Goal: Task Accomplishment & Management: Use online tool/utility

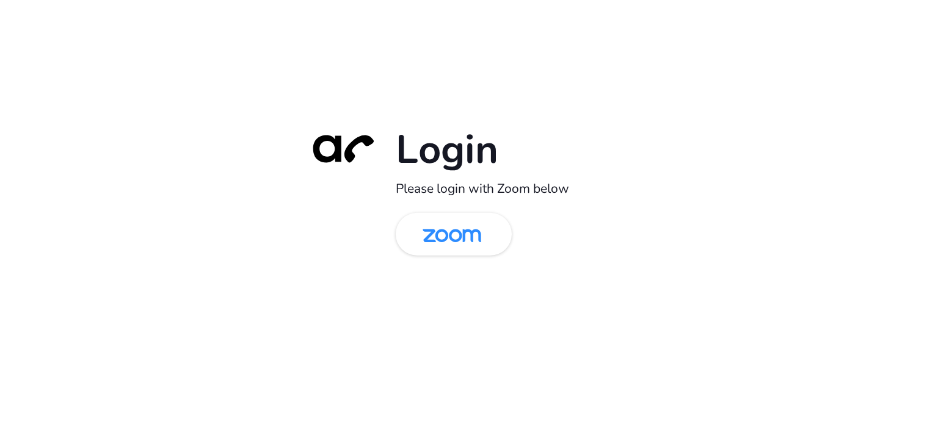
drag, startPoint x: 210, startPoint y: 194, endPoint x: 267, endPoint y: 212, distance: 59.5
click at [211, 195] on div "Login Please login with Zoom below" at bounding box center [469, 212] width 938 height 424
click at [436, 242] on img at bounding box center [452, 236] width 84 height 40
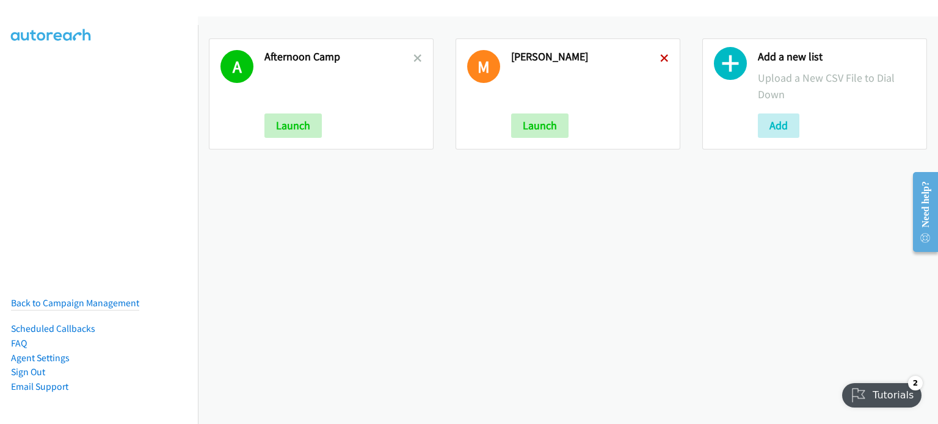
click at [660, 56] on icon at bounding box center [664, 59] width 9 height 9
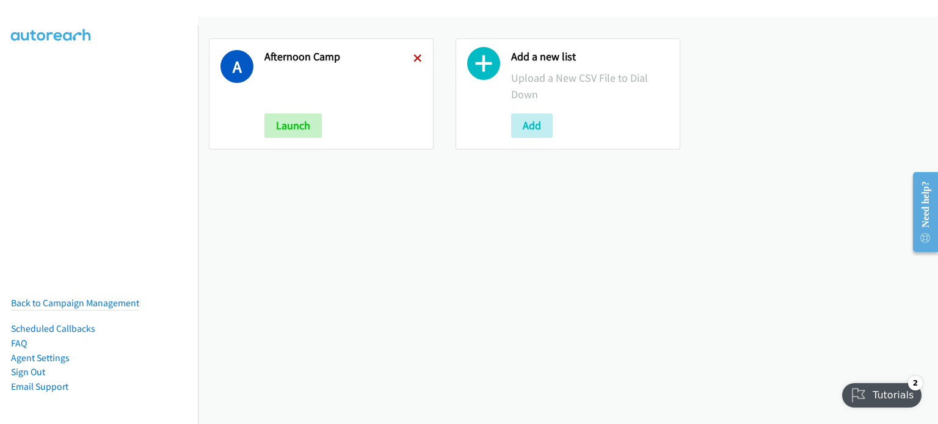
click at [413, 55] on icon at bounding box center [417, 59] width 9 height 9
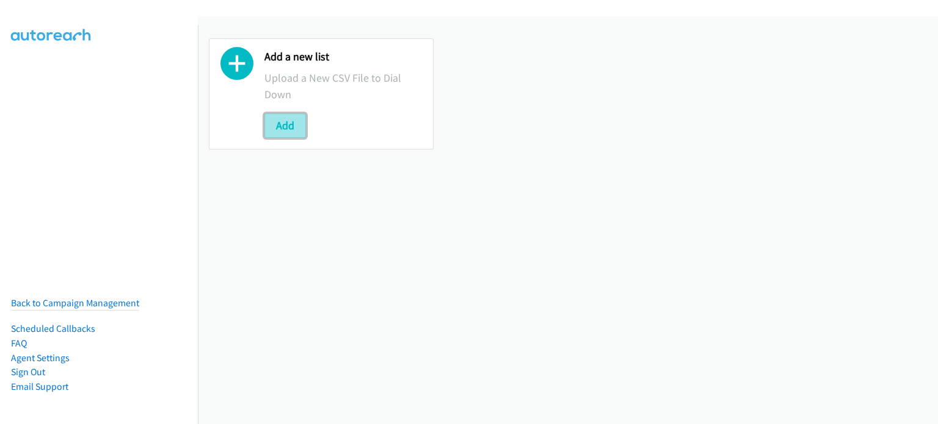
click at [276, 127] on button "Add" at bounding box center [285, 126] width 42 height 24
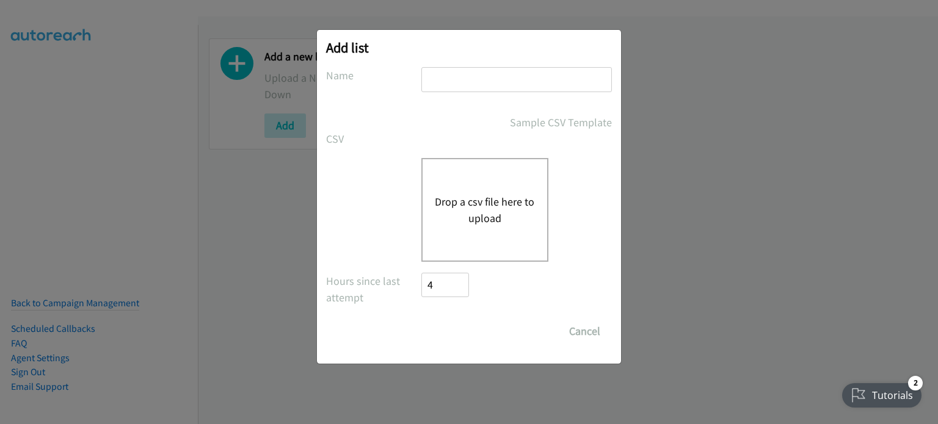
click at [447, 73] on input "text" at bounding box center [516, 79] width 191 height 25
type input "Afternoon Camp"
click at [484, 200] on button "Drop a csv file here to upload" at bounding box center [485, 210] width 100 height 33
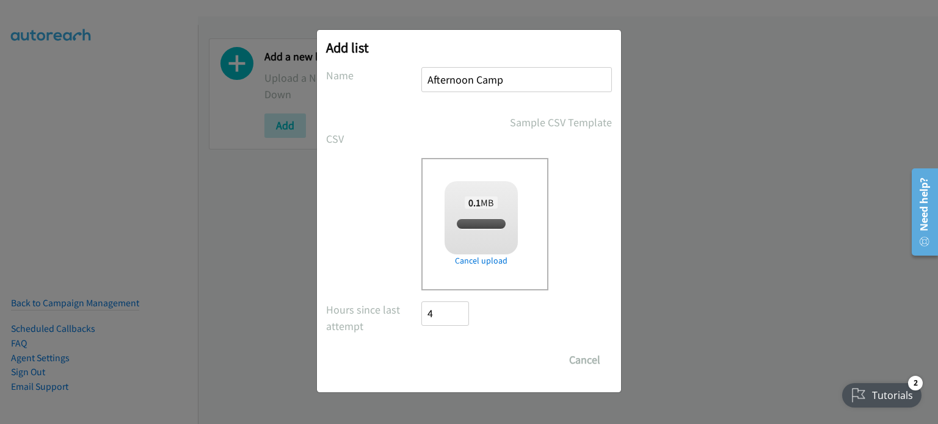
checkbox input "true"
click at [467, 349] on input "Save List" at bounding box center [453, 360] width 64 height 24
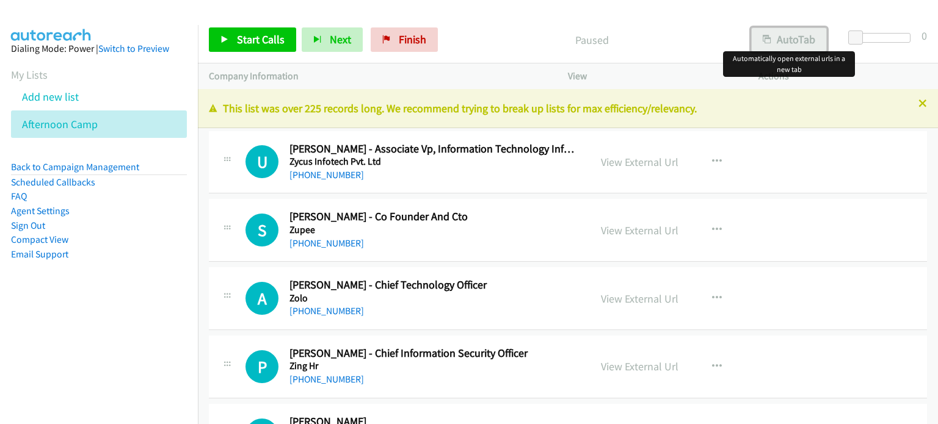
click at [792, 41] on button "AutoTab" at bounding box center [789, 39] width 76 height 24
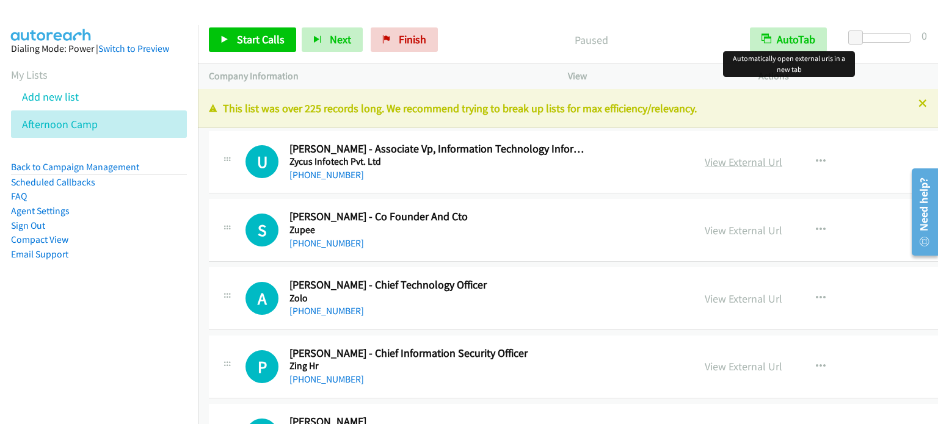
click at [705, 162] on link "View External Url" at bounding box center [744, 162] width 78 height 14
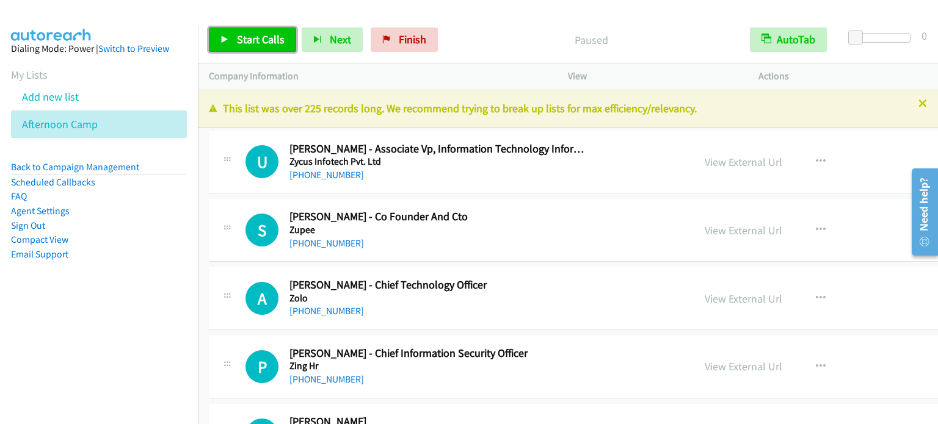
click at [252, 41] on span "Start Calls" at bounding box center [261, 39] width 48 height 14
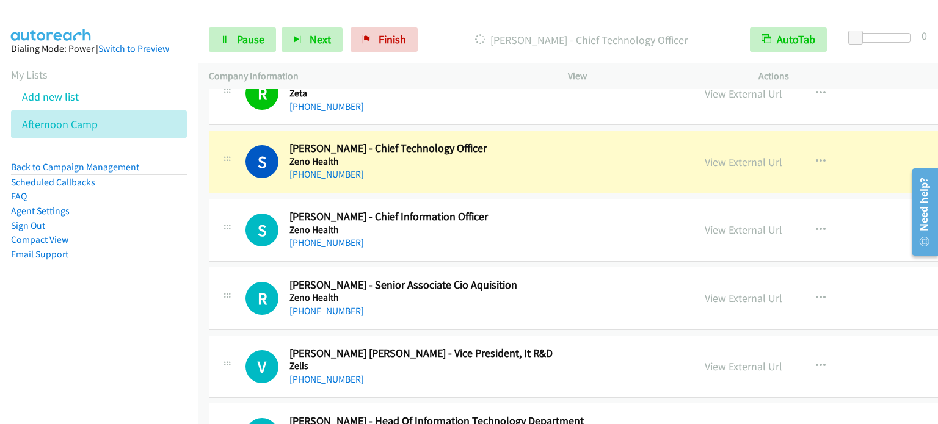
scroll to position [489, 0]
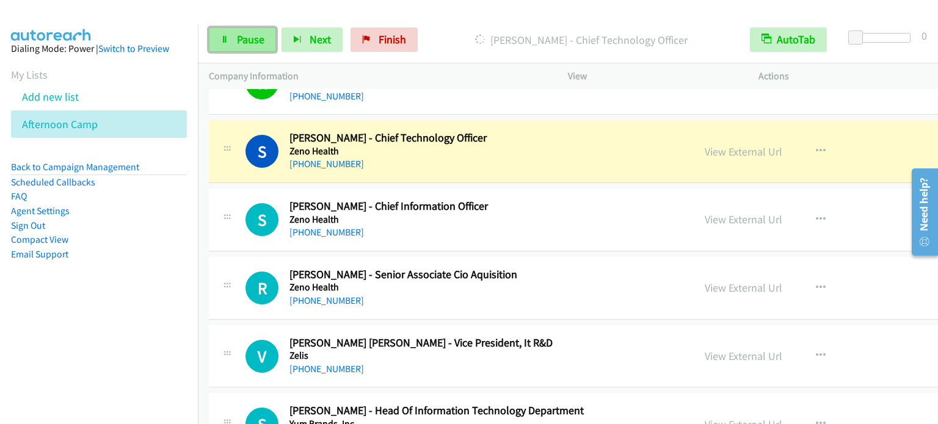
click at [263, 41] on span "Pause" at bounding box center [250, 39] width 27 height 14
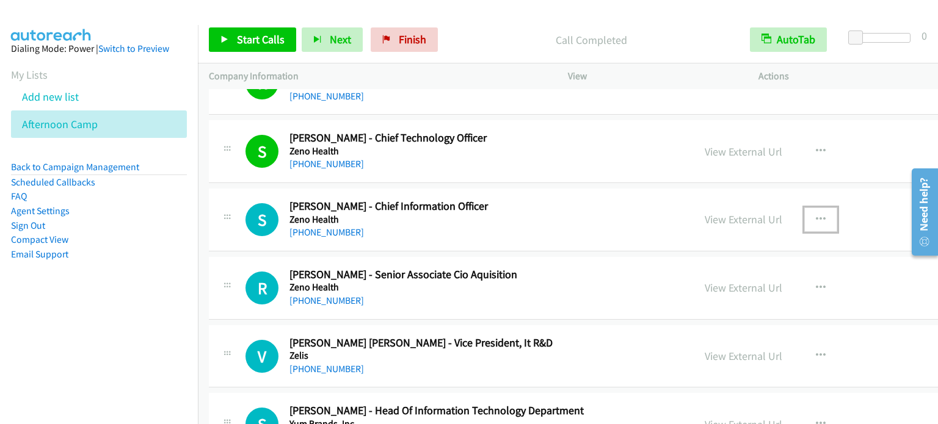
click at [804, 220] on button "button" at bounding box center [820, 220] width 33 height 24
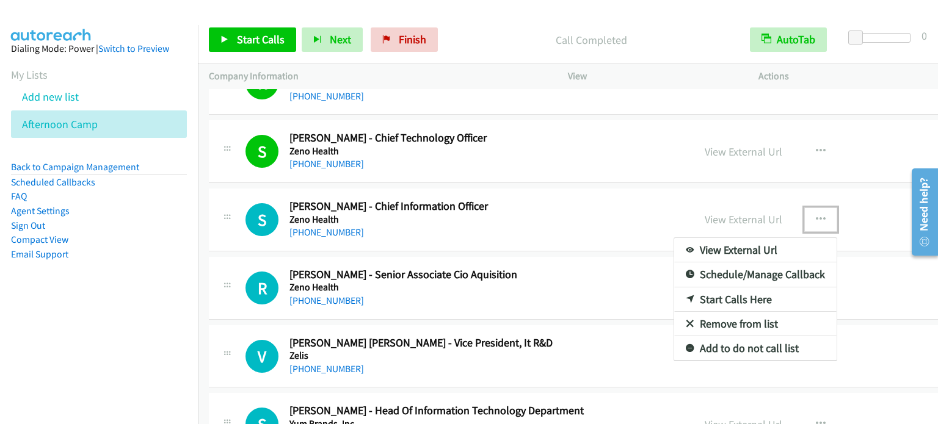
click at [674, 295] on link "Start Calls Here" at bounding box center [755, 300] width 162 height 24
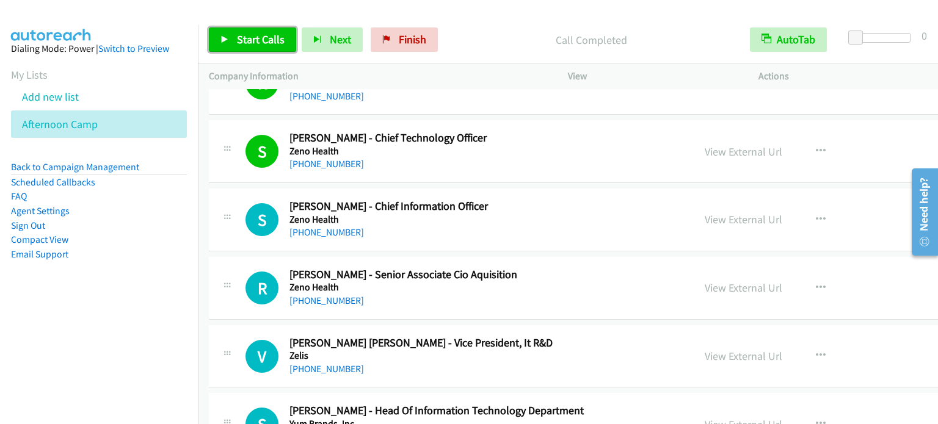
click at [253, 36] on span "Start Calls" at bounding box center [261, 39] width 48 height 14
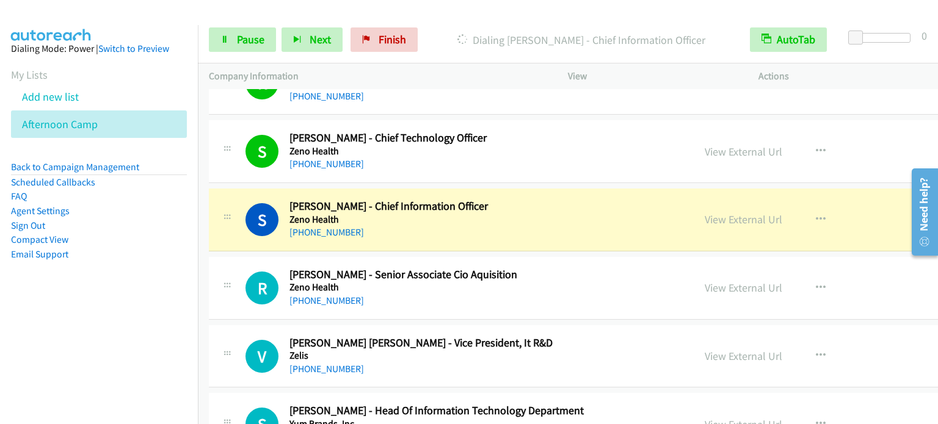
scroll to position [611, 0]
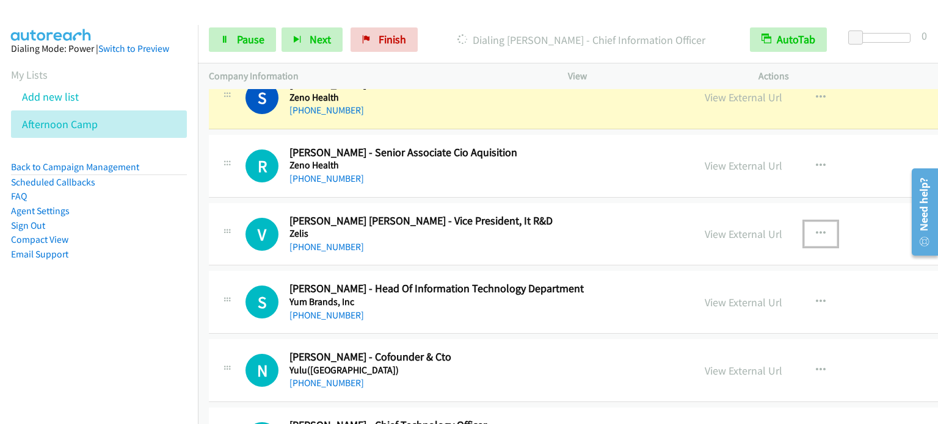
click at [804, 233] on button "button" at bounding box center [820, 234] width 33 height 24
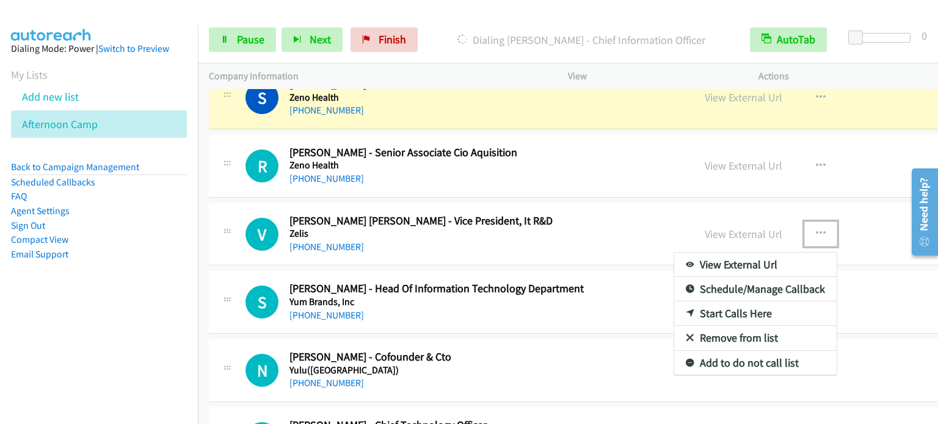
click at [674, 310] on link "Start Calls Here" at bounding box center [755, 314] width 162 height 24
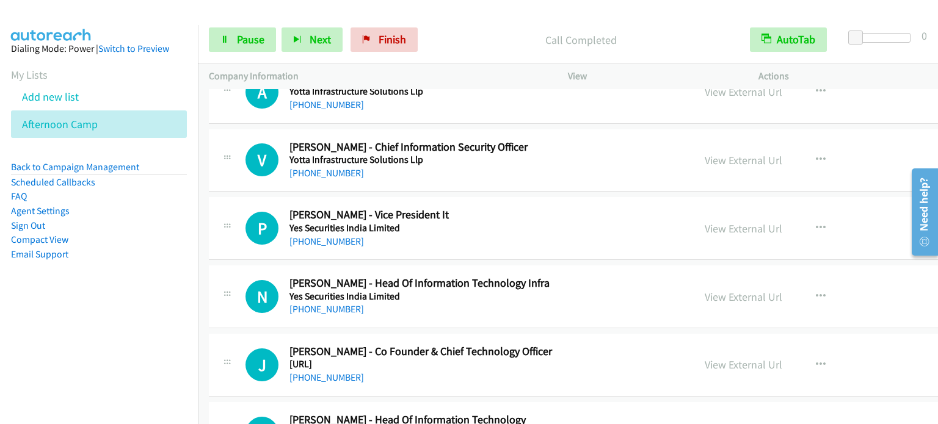
scroll to position [1099, 0]
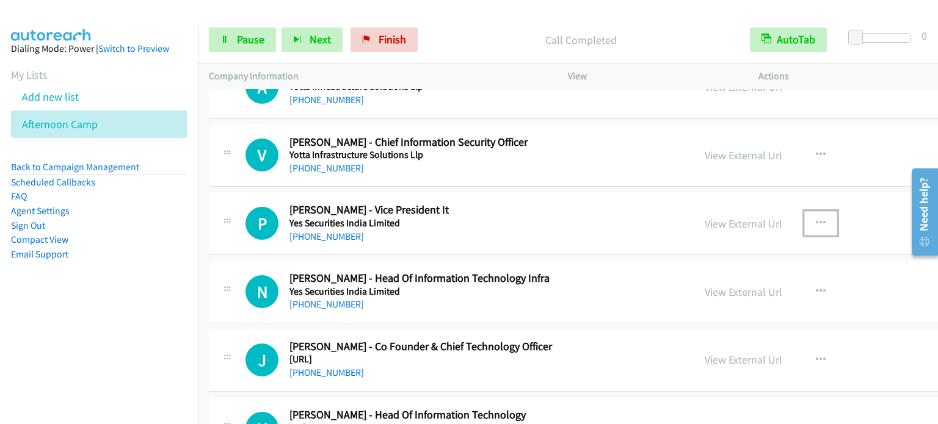
click at [816, 219] on icon "button" at bounding box center [821, 224] width 10 height 10
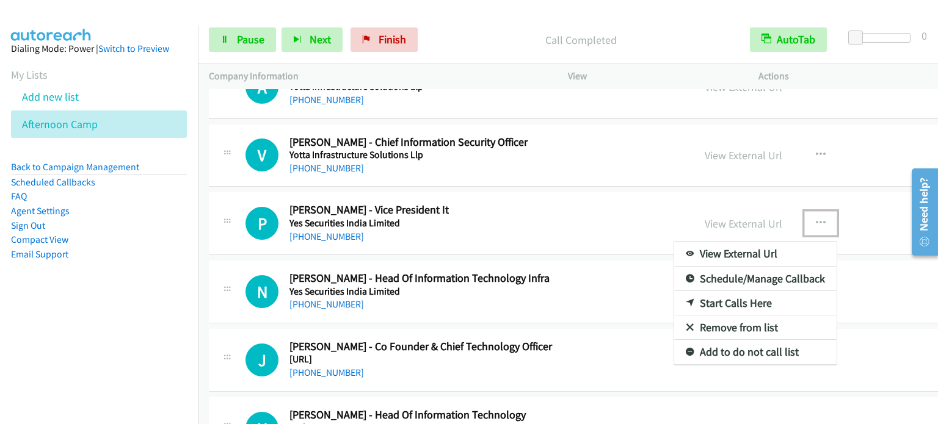
click at [674, 297] on link "Start Calls Here" at bounding box center [755, 303] width 162 height 24
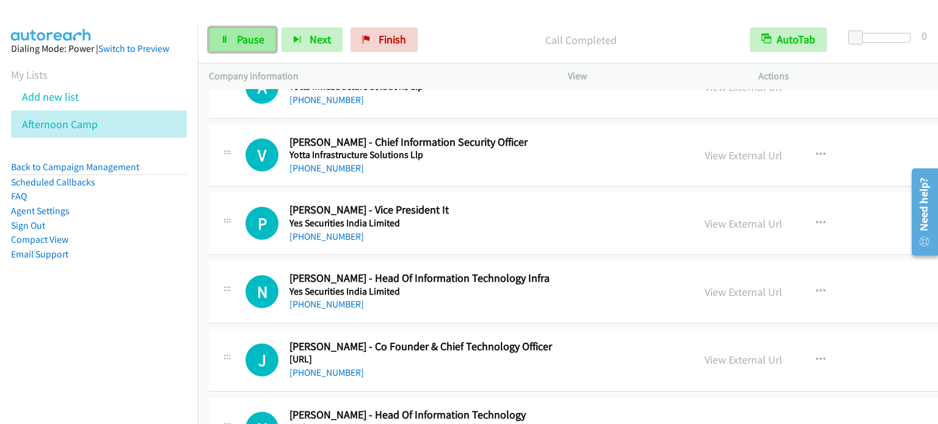
click at [250, 44] on span "Pause" at bounding box center [250, 39] width 27 height 14
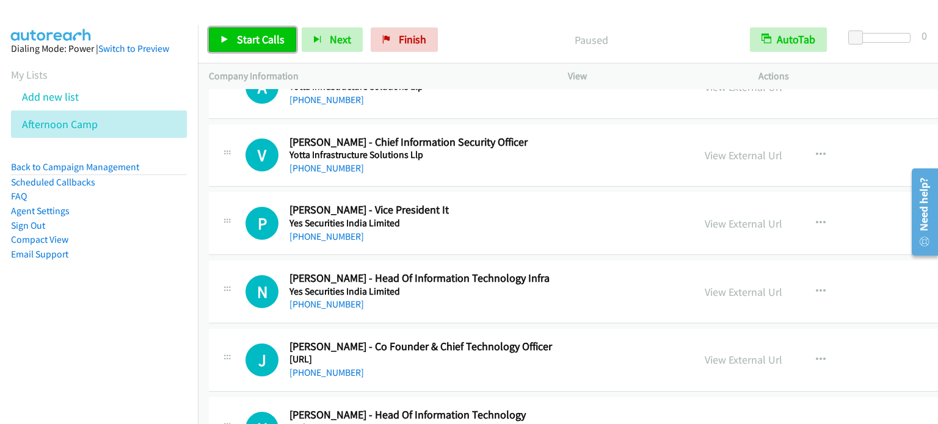
click at [250, 44] on span "Start Calls" at bounding box center [261, 39] width 48 height 14
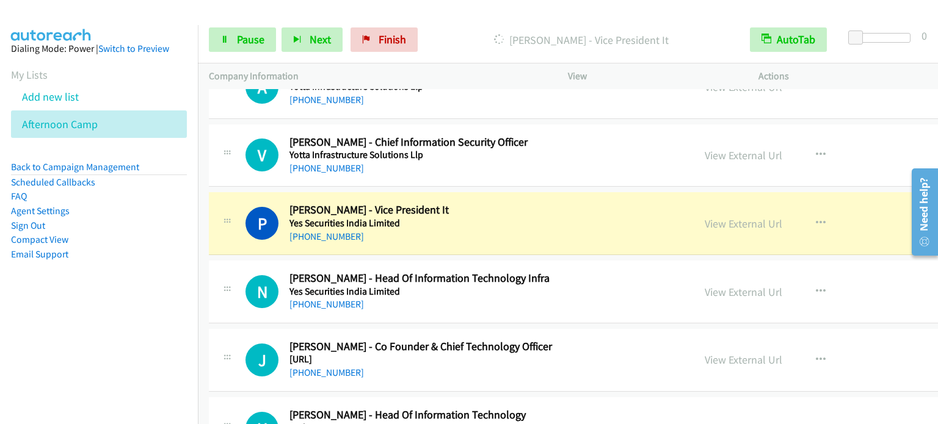
scroll to position [1160, 0]
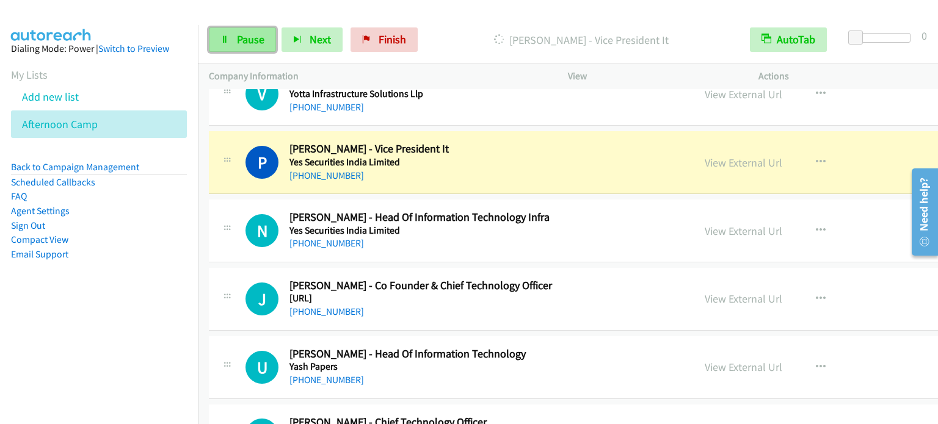
click at [235, 29] on link "Pause" at bounding box center [242, 39] width 67 height 24
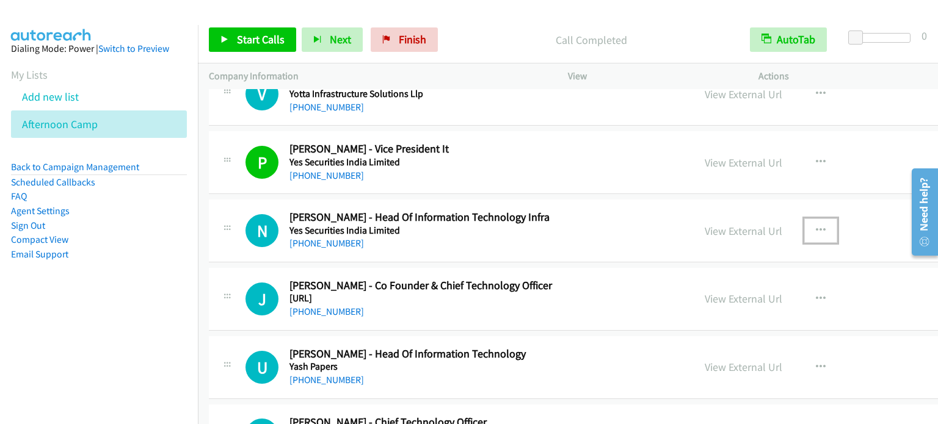
click at [816, 227] on icon "button" at bounding box center [821, 231] width 10 height 10
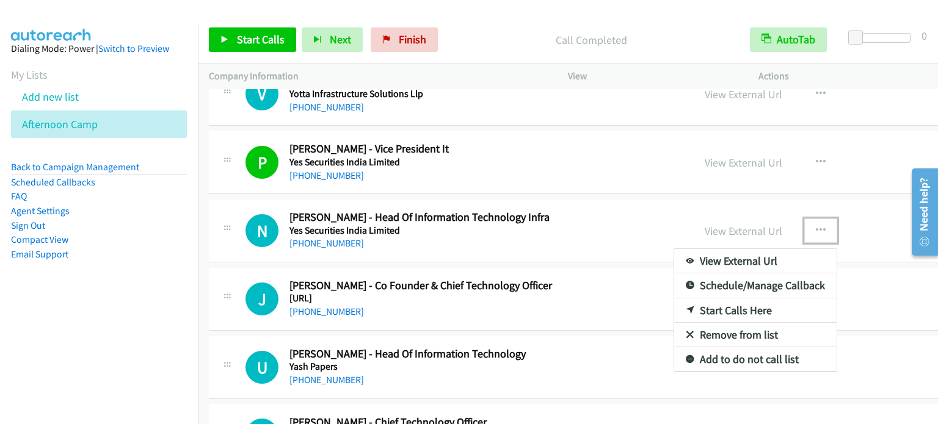
click at [674, 307] on link "Start Calls Here" at bounding box center [755, 311] width 162 height 24
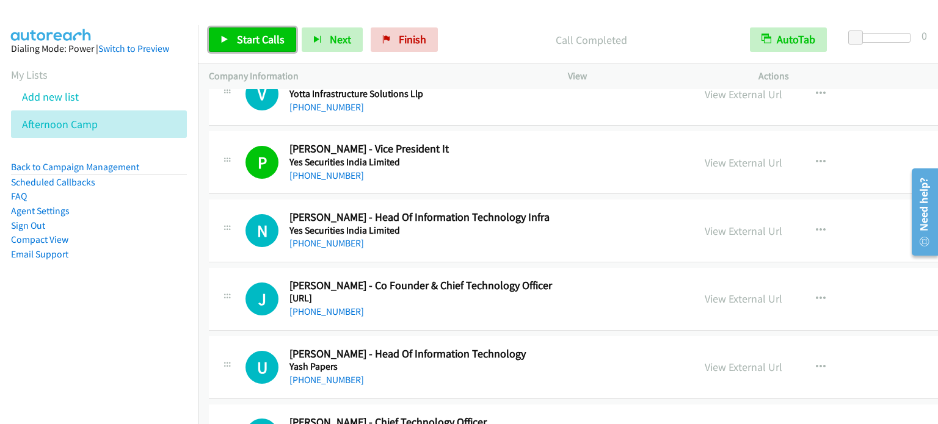
click at [270, 41] on span "Start Calls" at bounding box center [261, 39] width 48 height 14
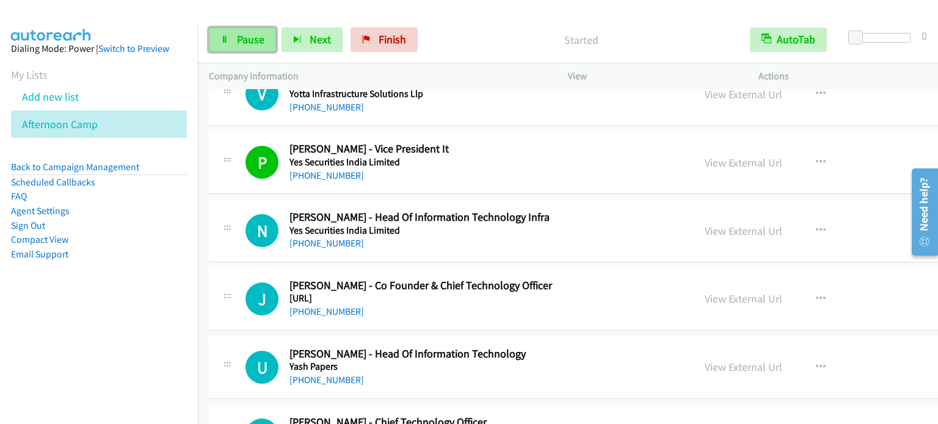
click at [241, 38] on span "Pause" at bounding box center [250, 39] width 27 height 14
